Goal: Task Accomplishment & Management: Use online tool/utility

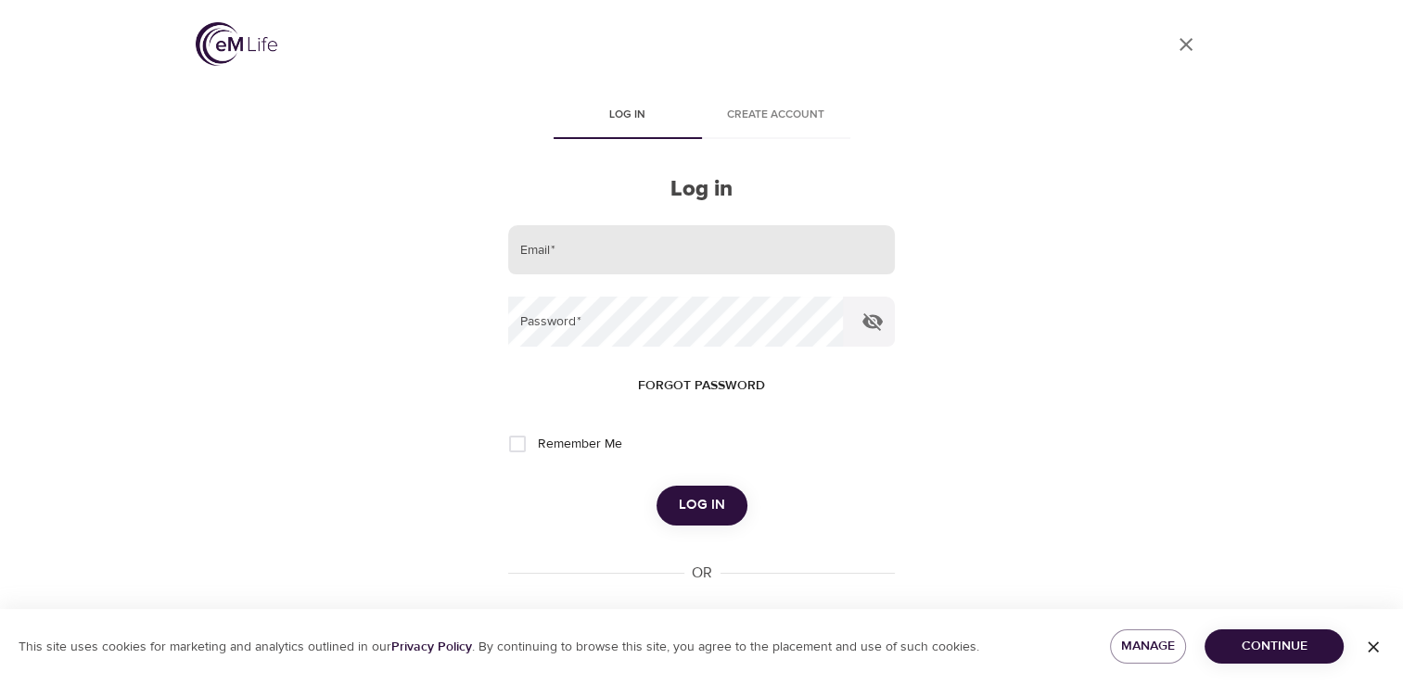
click at [540, 243] on input "email" at bounding box center [701, 250] width 386 height 50
type input "[EMAIL_ADDRESS][DOMAIN_NAME]"
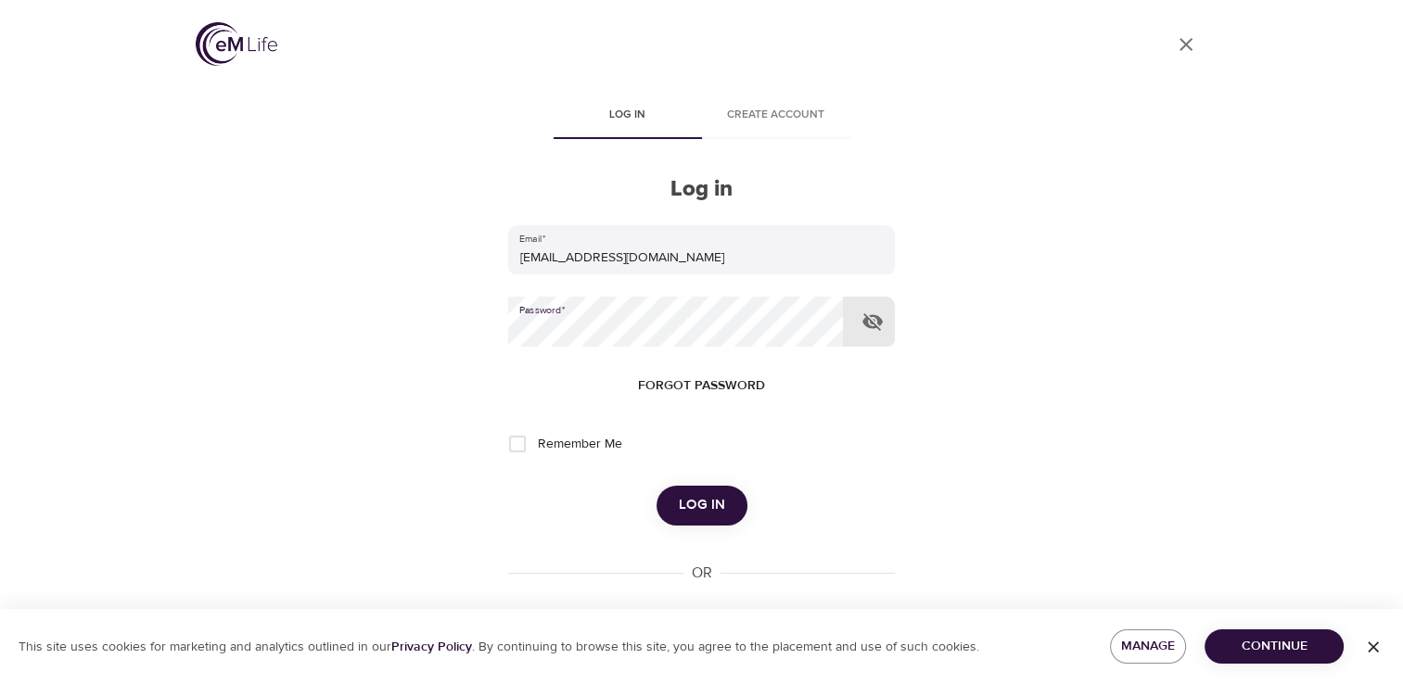
click at [706, 504] on span "Log in" at bounding box center [702, 505] width 46 height 24
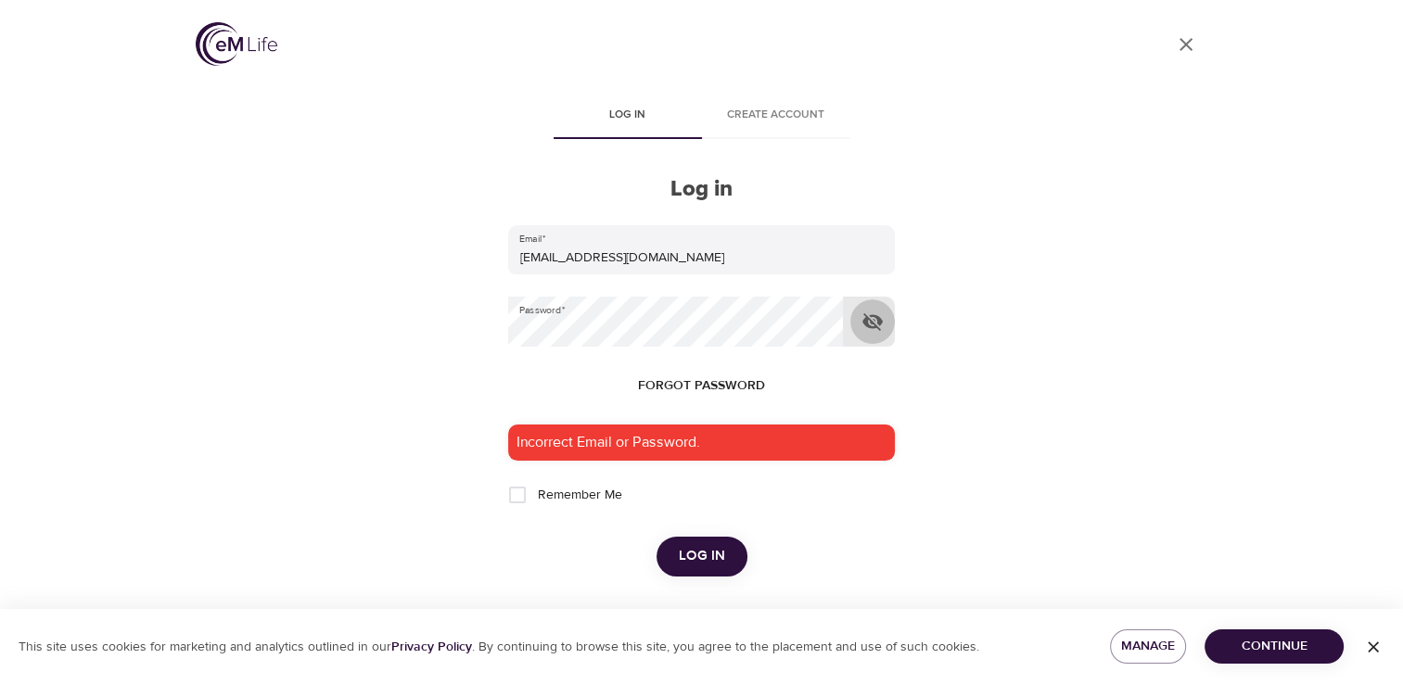
click at [876, 326] on icon "button" at bounding box center [873, 322] width 20 height 18
click at [636, 440] on div "Incorrect Email or Password." at bounding box center [701, 443] width 386 height 36
click at [679, 558] on span "Log in" at bounding box center [702, 556] width 46 height 24
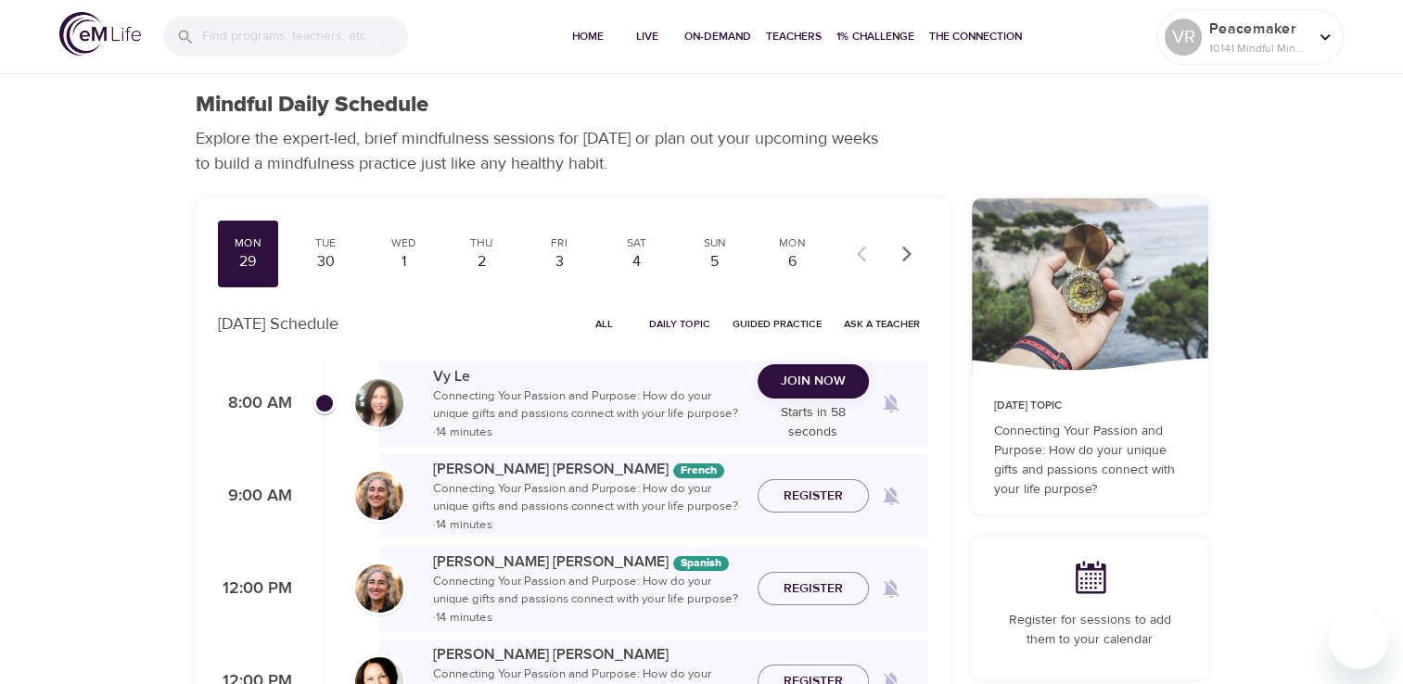
click at [805, 375] on span "Join Now" at bounding box center [813, 381] width 65 height 23
